Goal: Information Seeking & Learning: Learn about a topic

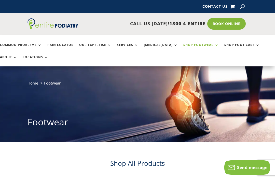
click at [205, 48] on link "Shop Footwear" at bounding box center [200, 48] width 35 height 11
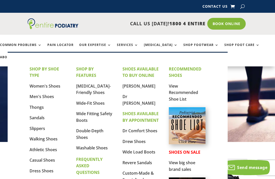
click at [192, 93] on link "View Recommended Shoe List" at bounding box center [183, 92] width 29 height 19
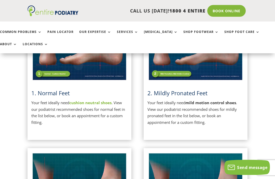
scroll to position [132, 0]
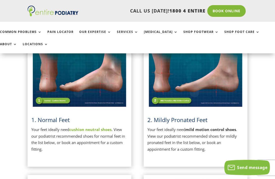
click at [194, 118] on span "2. Mildly Pronated Feet" at bounding box center [177, 120] width 60 height 8
click at [207, 131] on strong "mild motion control shoes" at bounding box center [210, 129] width 51 height 5
click at [187, 117] on span "2. Mildly Pronated Feet" at bounding box center [177, 120] width 60 height 8
click at [213, 81] on img at bounding box center [195, 74] width 96 height 68
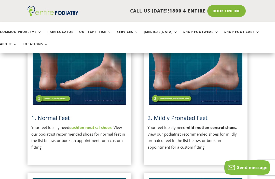
click at [204, 129] on strong "mild motion control shoes" at bounding box center [210, 127] width 51 height 5
click at [208, 123] on h3 "2. Mildly Pronated Feet" at bounding box center [195, 119] width 96 height 10
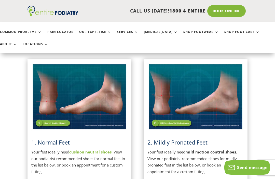
scroll to position [105, 0]
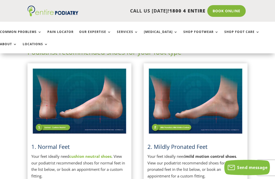
click at [211, 102] on img at bounding box center [195, 101] width 96 height 68
click at [183, 144] on span "2. Mildly Pronated Feet" at bounding box center [177, 146] width 60 height 8
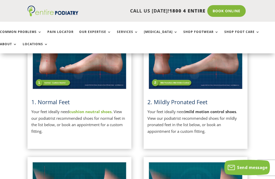
scroll to position [149, 0]
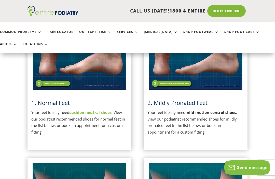
click at [193, 104] on span "2. Mildly Pronated Feet" at bounding box center [177, 103] width 60 height 8
click at [196, 87] on img at bounding box center [195, 57] width 96 height 68
click at [206, 74] on img at bounding box center [195, 57] width 96 height 68
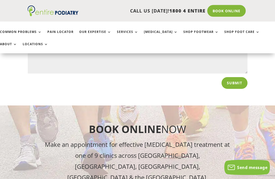
scroll to position [3727, 0]
